Goal: Information Seeking & Learning: Learn about a topic

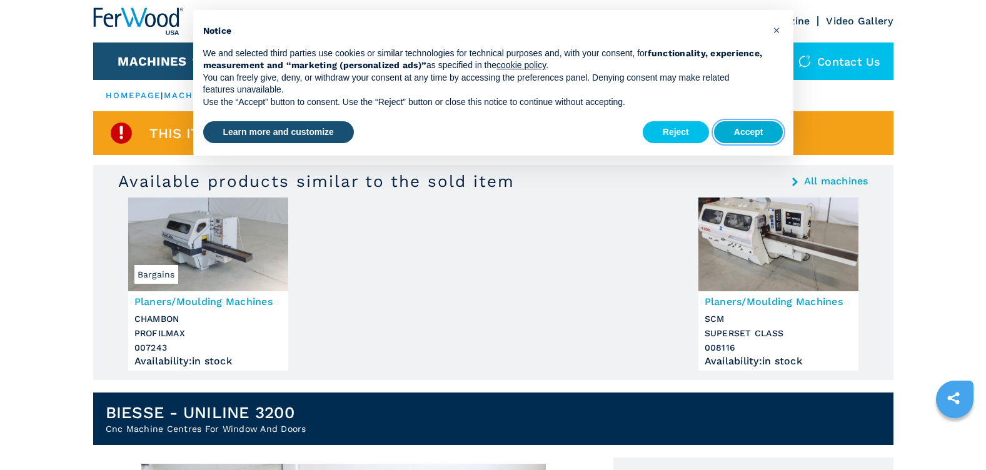
click at [748, 131] on button "Accept" at bounding box center [748, 132] width 69 height 23
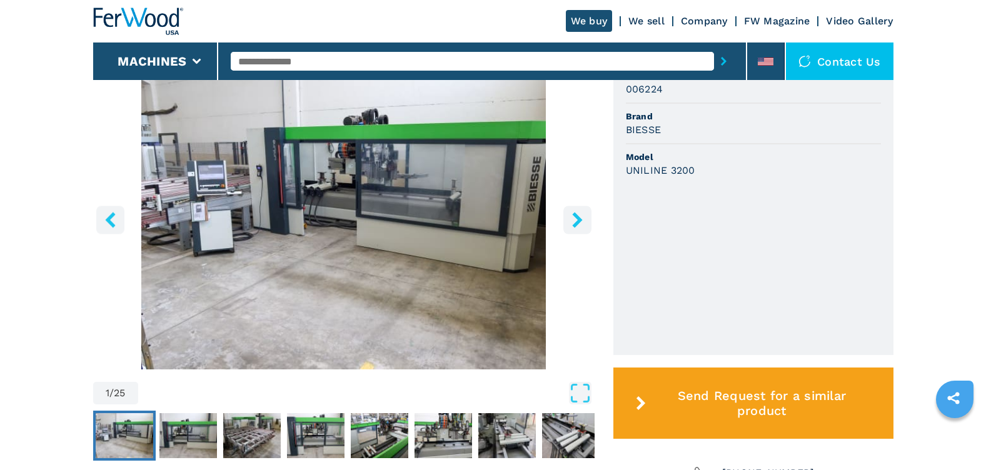
scroll to position [375, 0]
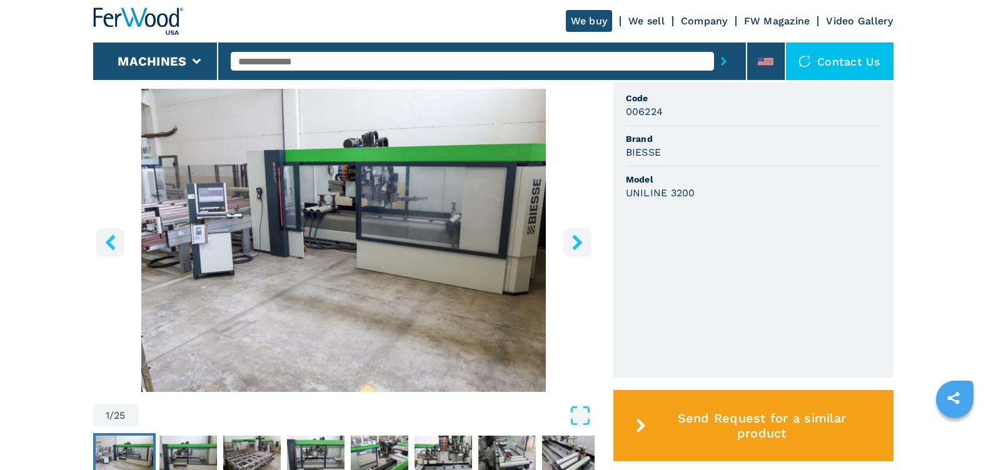
click at [575, 240] on icon "right-button" at bounding box center [577, 242] width 10 height 16
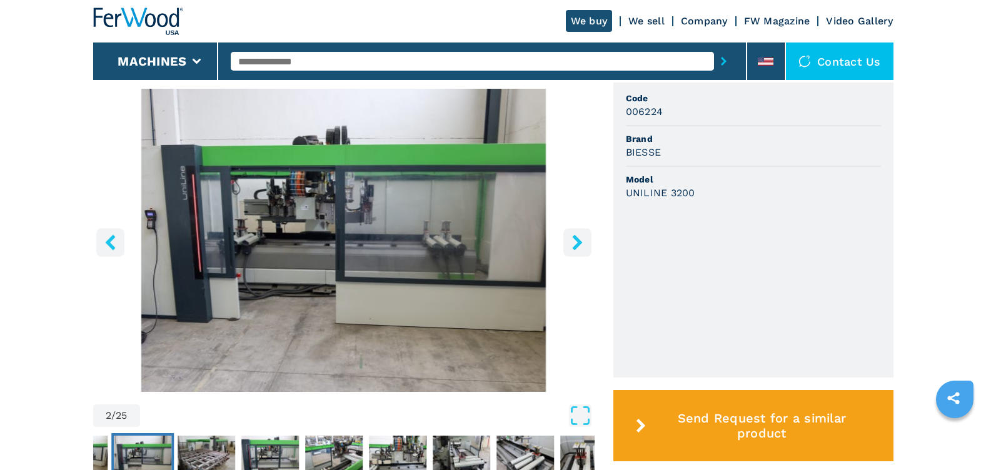
click at [575, 240] on icon "right-button" at bounding box center [577, 242] width 10 height 16
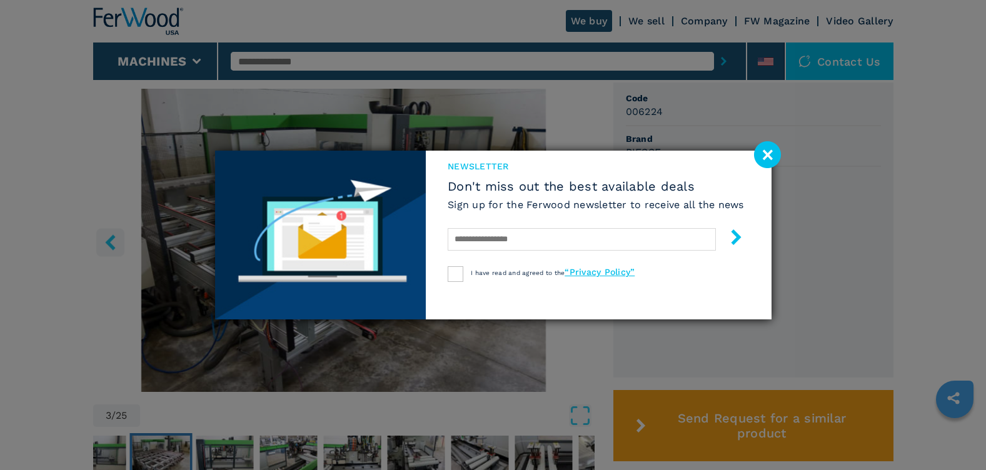
click at [772, 156] on image at bounding box center [767, 154] width 27 height 27
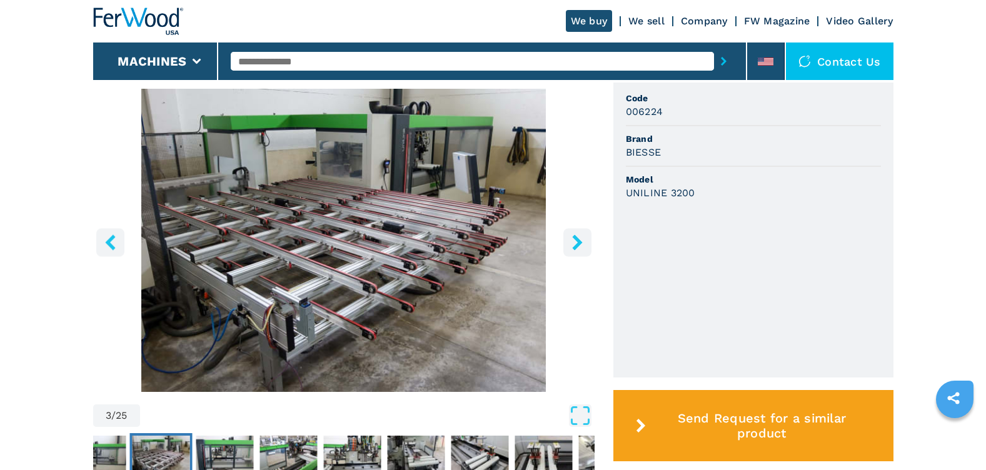
click at [576, 241] on icon "right-button" at bounding box center [578, 242] width 16 height 16
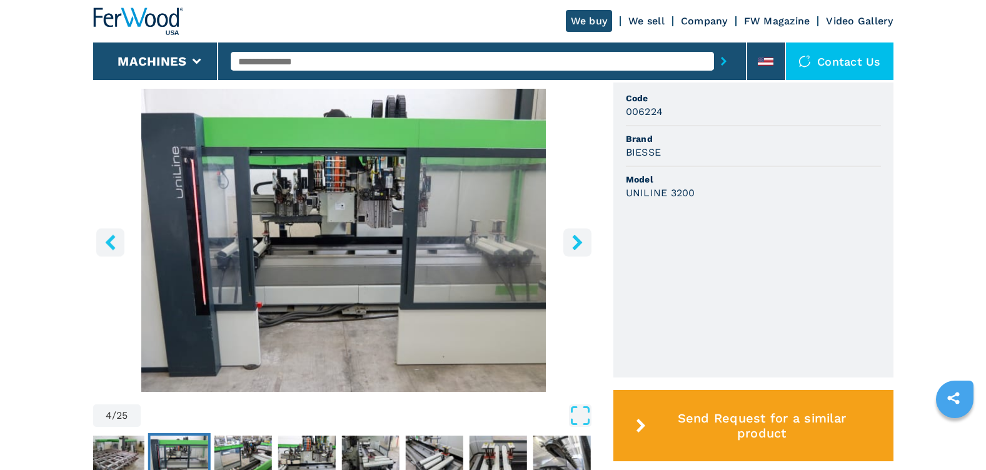
click at [576, 241] on icon "right-button" at bounding box center [578, 242] width 16 height 16
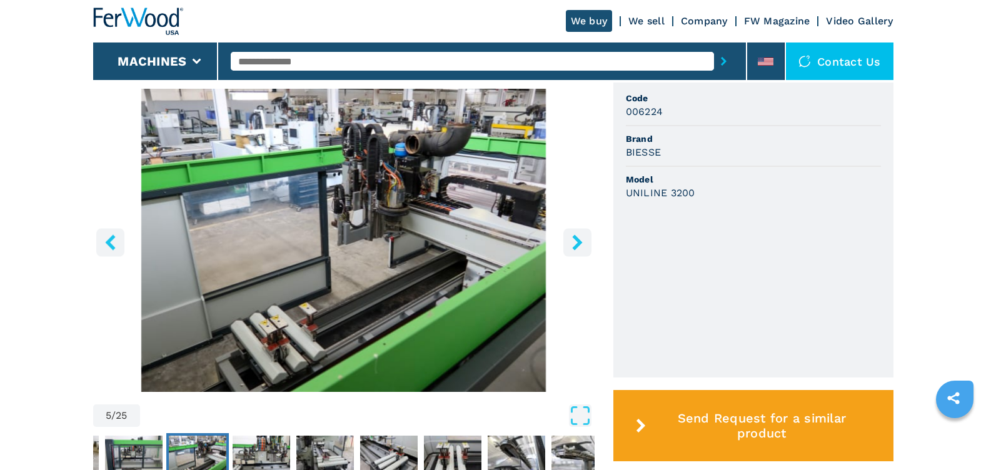
click at [576, 241] on icon "right-button" at bounding box center [578, 242] width 16 height 16
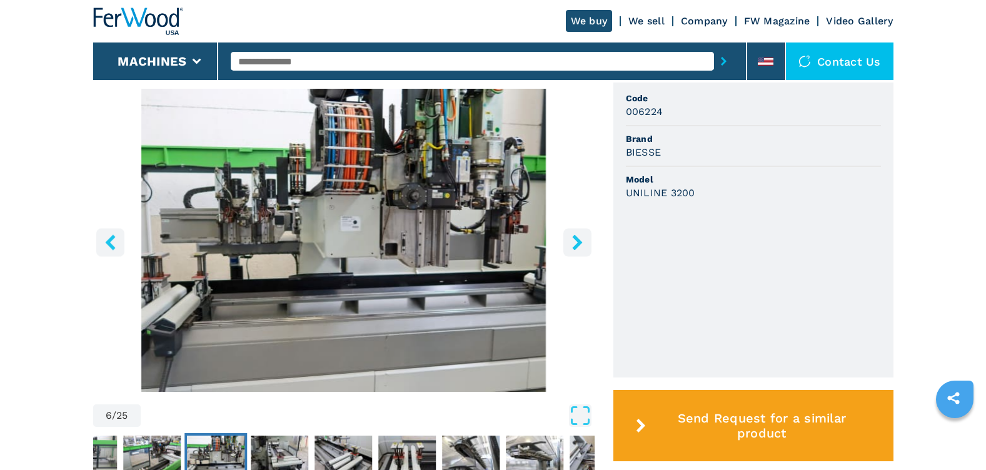
click at [576, 241] on icon "right-button" at bounding box center [578, 242] width 16 height 16
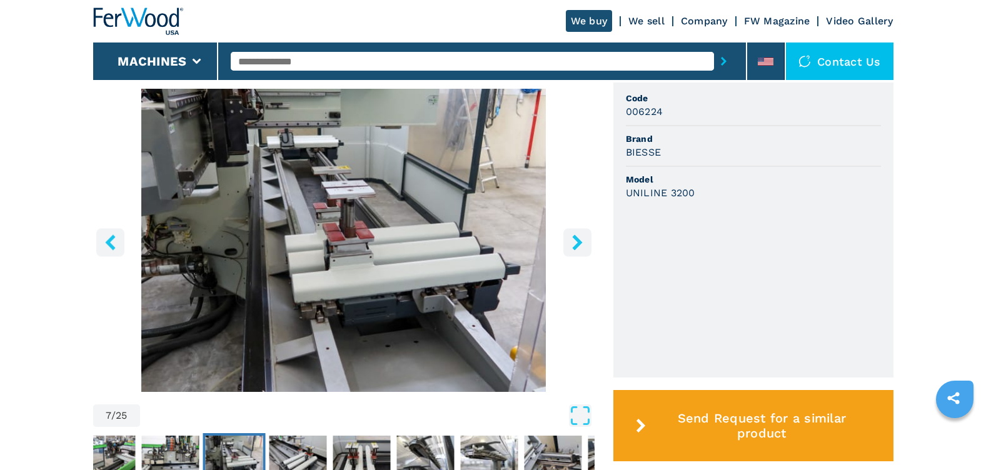
click at [576, 241] on icon "right-button" at bounding box center [578, 242] width 16 height 16
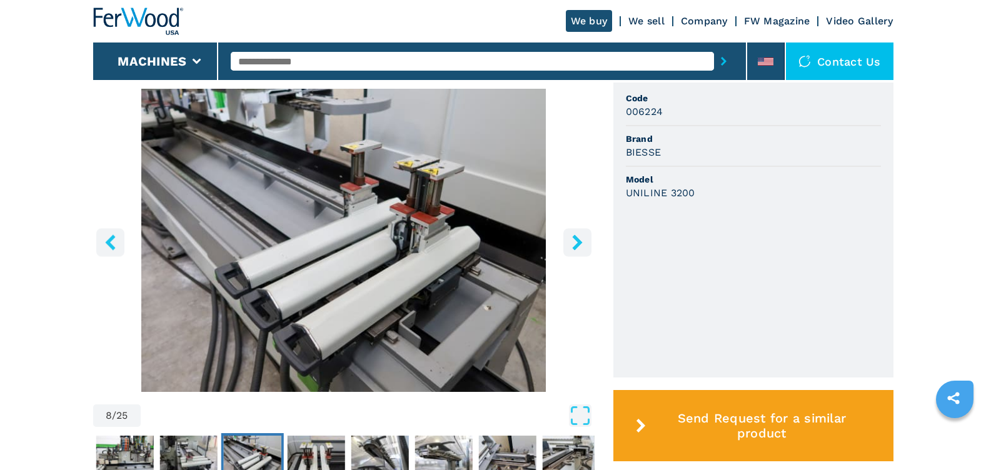
click at [576, 241] on icon "right-button" at bounding box center [578, 242] width 16 height 16
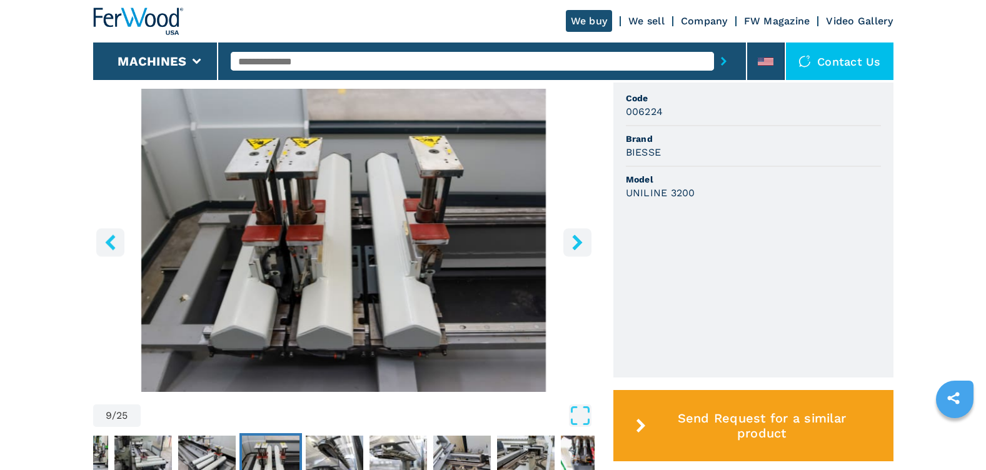
click at [576, 241] on icon "right-button" at bounding box center [578, 242] width 16 height 16
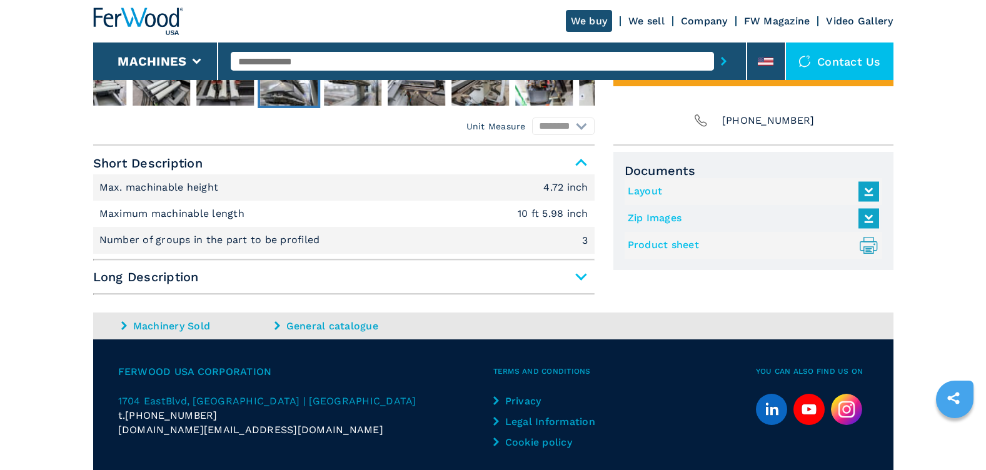
scroll to position [802, 0]
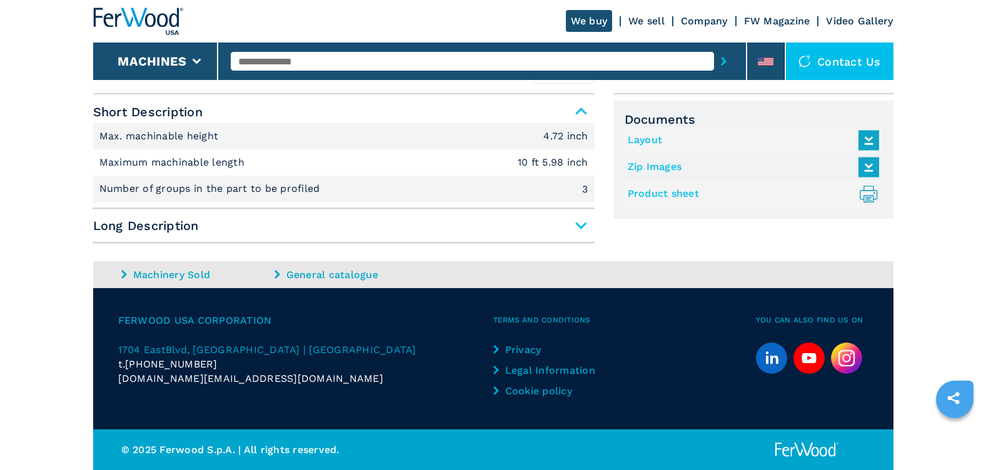
click at [583, 223] on span "Long Description" at bounding box center [343, 225] width 501 height 23
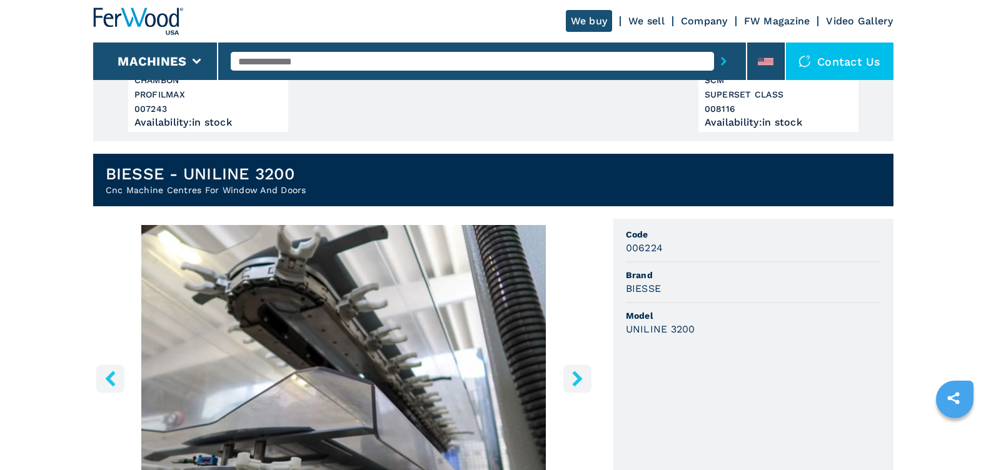
scroll to position [0, 0]
